Goal: Check status: Check status

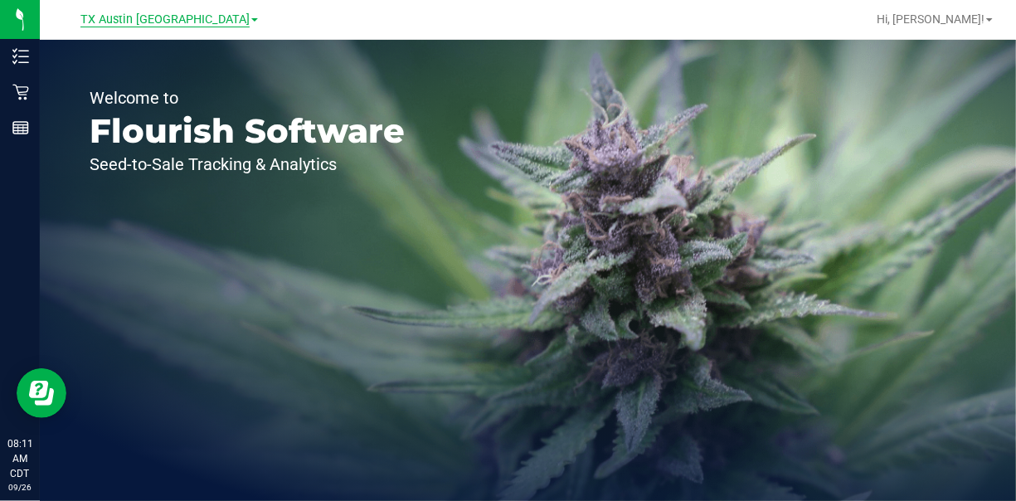
click at [188, 19] on span "TX Austin [GEOGRAPHIC_DATA]" at bounding box center [164, 19] width 169 height 15
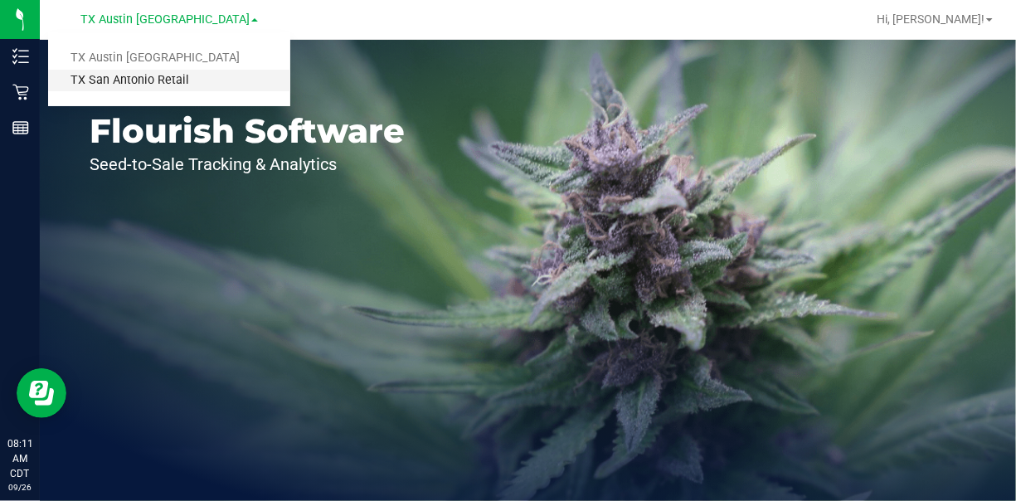
click at [159, 82] on link "TX San Antonio Retail" at bounding box center [169, 81] width 242 height 22
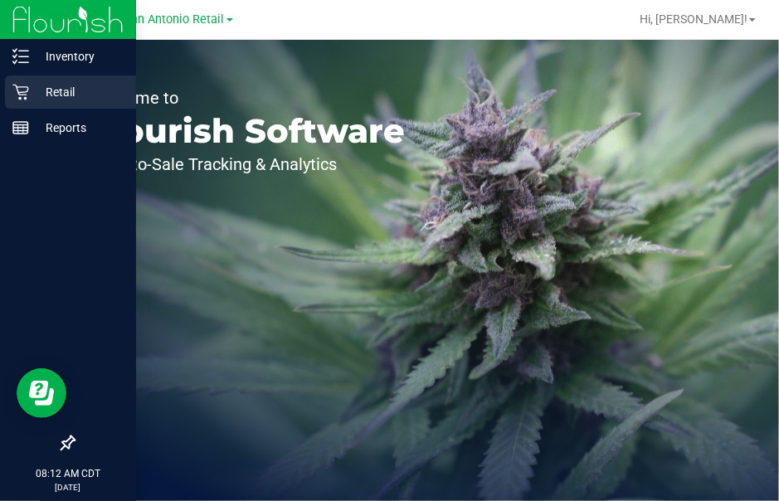
click at [48, 90] on p "Retail" at bounding box center [79, 92] width 100 height 20
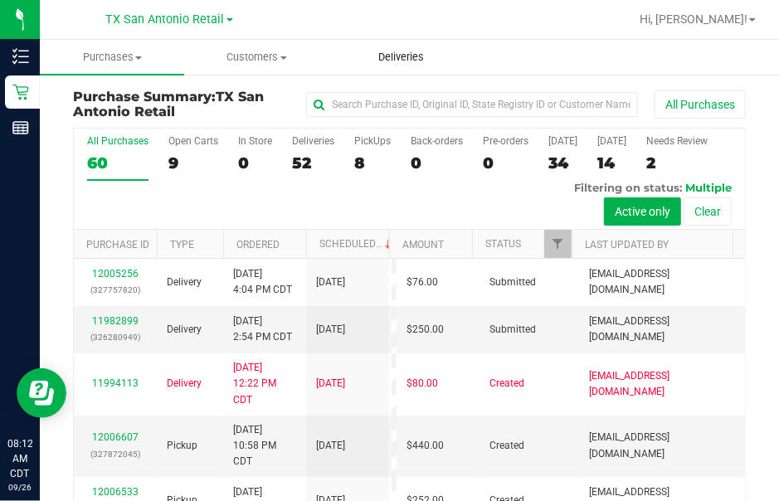
click at [399, 58] on span "Deliveries" at bounding box center [401, 57] width 90 height 15
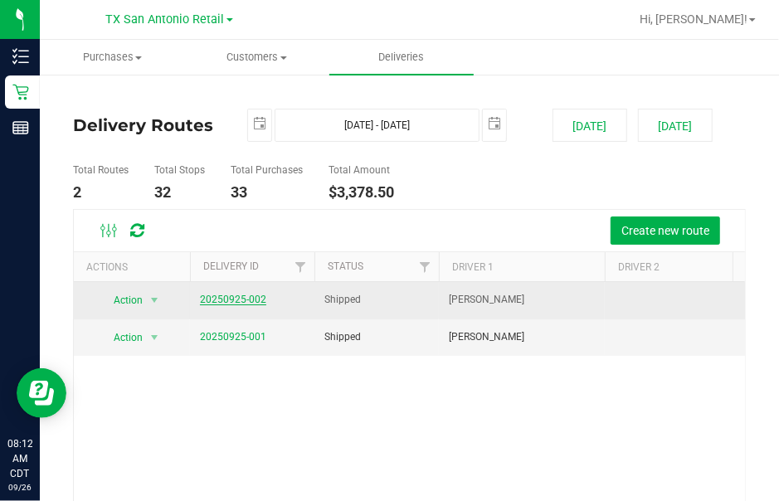
click at [225, 295] on link "20250925-002" at bounding box center [233, 300] width 66 height 12
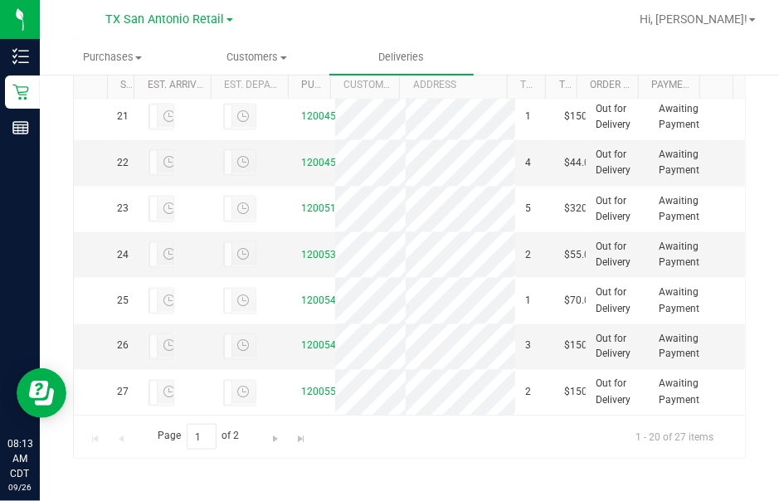
scroll to position [1777, 0]
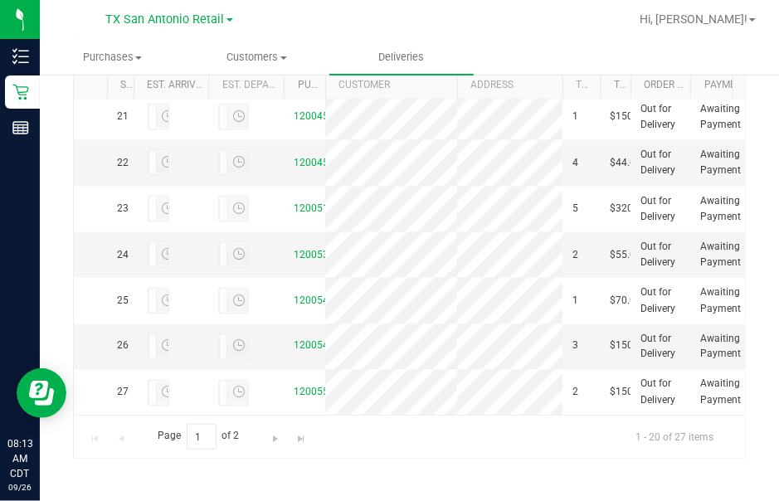
drag, startPoint x: 392, startPoint y: 85, endPoint x: 460, endPoint y: 77, distance: 68.4
click at [460, 77] on div "Stop # Est. Arrival Est. Departure Purchase ID Customer Address Total Order Lin…" at bounding box center [404, 84] width 660 height 27
click at [415, 475] on section "All Delivery Routes Delivery Route ID 20250925-002 Delivery Date [DATE] Approx …" at bounding box center [409, 66] width 673 height 840
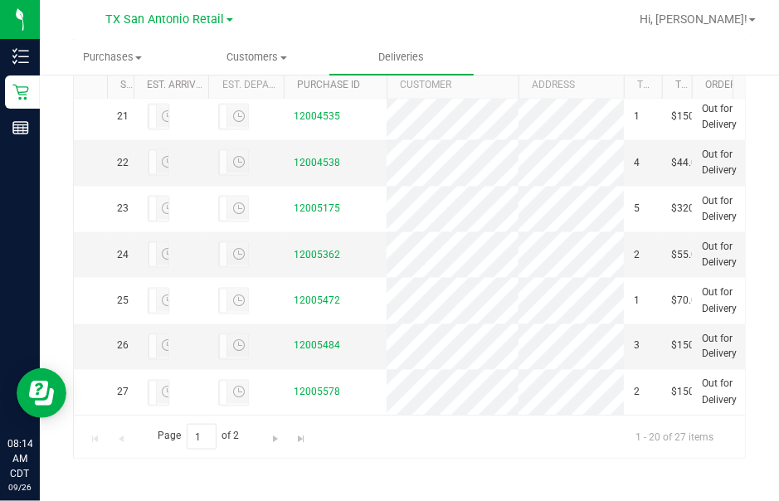
drag, startPoint x: 327, startPoint y: 86, endPoint x: 387, endPoint y: 96, distance: 61.4
click at [387, 96] on div "Stop # Est. Arrival Est. Departure Purchase ID Customer Address Total Order Lin…" at bounding box center [404, 84] width 660 height 27
